Goal: Transaction & Acquisition: Book appointment/travel/reservation

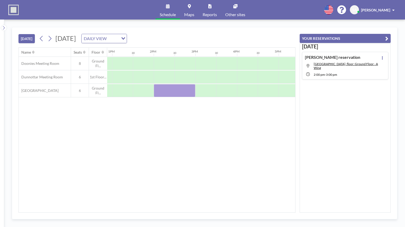
scroll to position [0, 540]
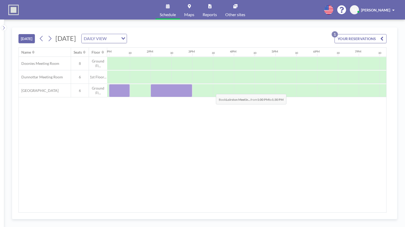
click at [121, 90] on div at bounding box center [119, 90] width 21 height 13
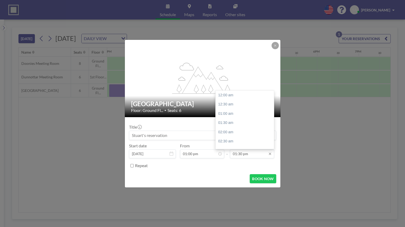
scroll to position [250, 0]
click at [247, 106] on div "02:00 pm" at bounding box center [246, 104] width 61 height 9
type input "02:00 pm"
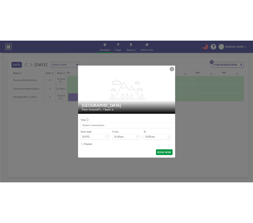
scroll to position [260, 0]
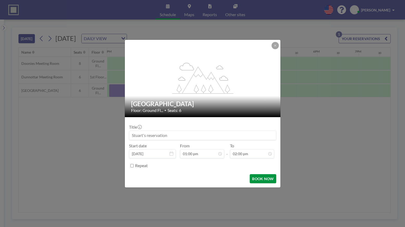
click at [262, 176] on button "BOOK NOW" at bounding box center [263, 178] width 26 height 9
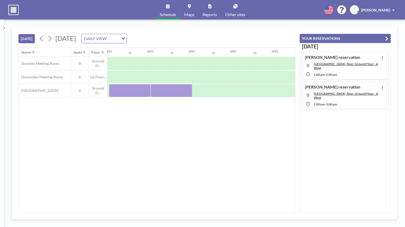
click at [72, 147] on div "Name Seats Floor 12AM 30 1AM 30 2AM 30 3AM 30 4AM 30 5AM 30 6AM 30 7AM 30 8AM 3…" at bounding box center [157, 130] width 277 height 165
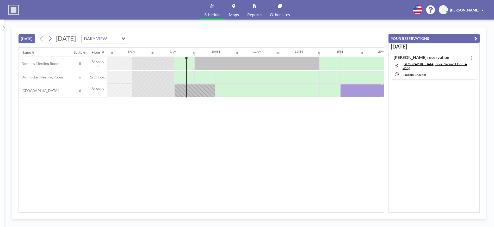
scroll to position [0, 312]
